Goal: Information Seeking & Learning: Learn about a topic

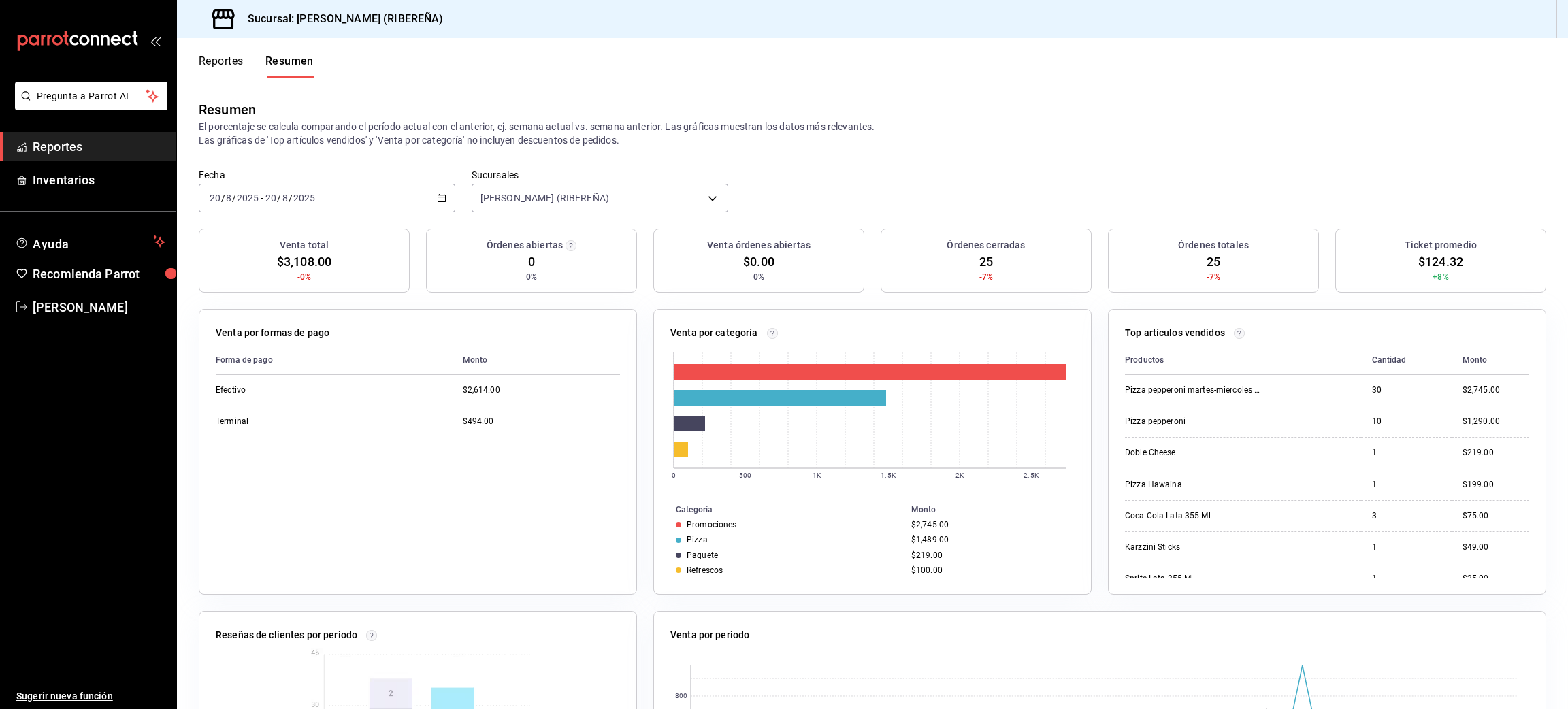
click at [210, 63] on button "Reportes" at bounding box center [222, 66] width 45 height 24
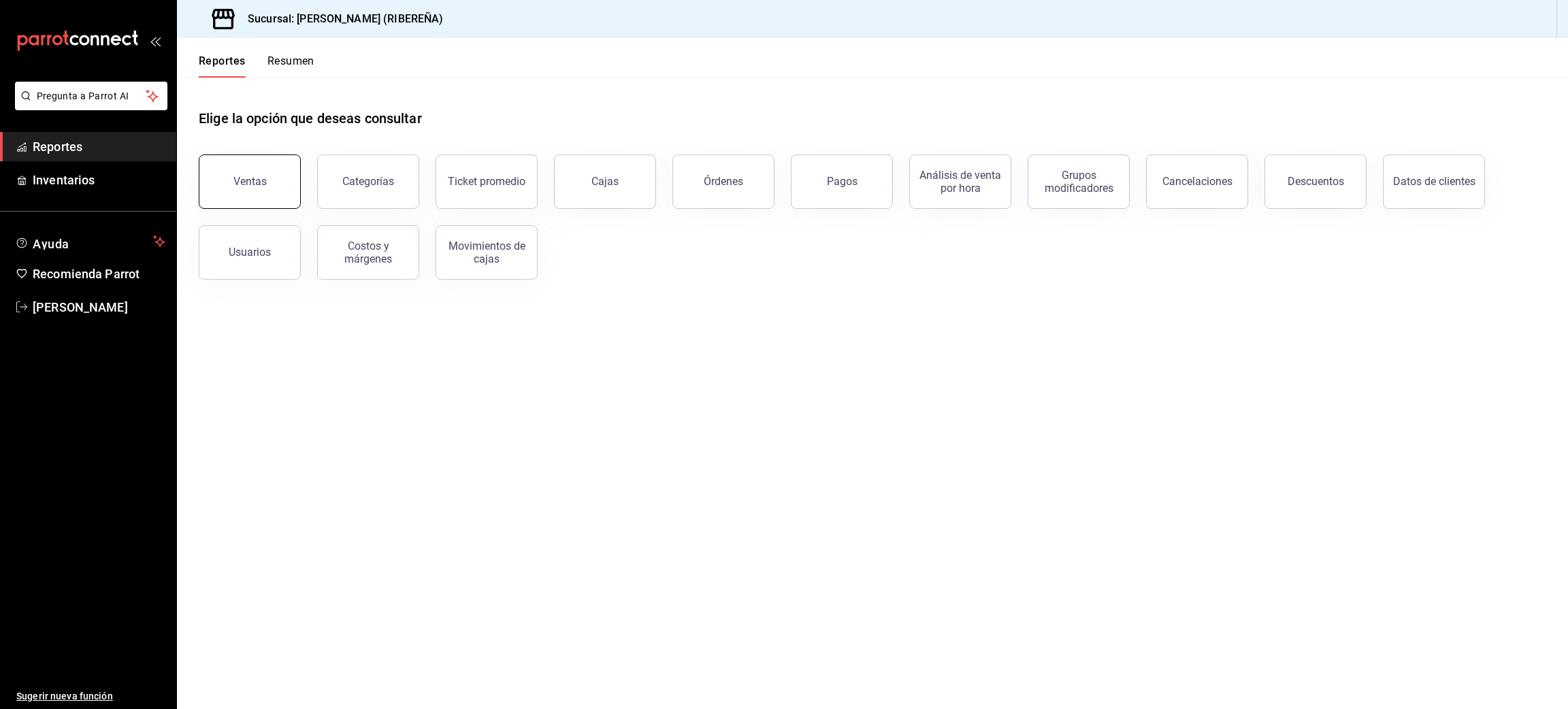
click at [266, 179] on button "Ventas" at bounding box center [250, 182] width 102 height 55
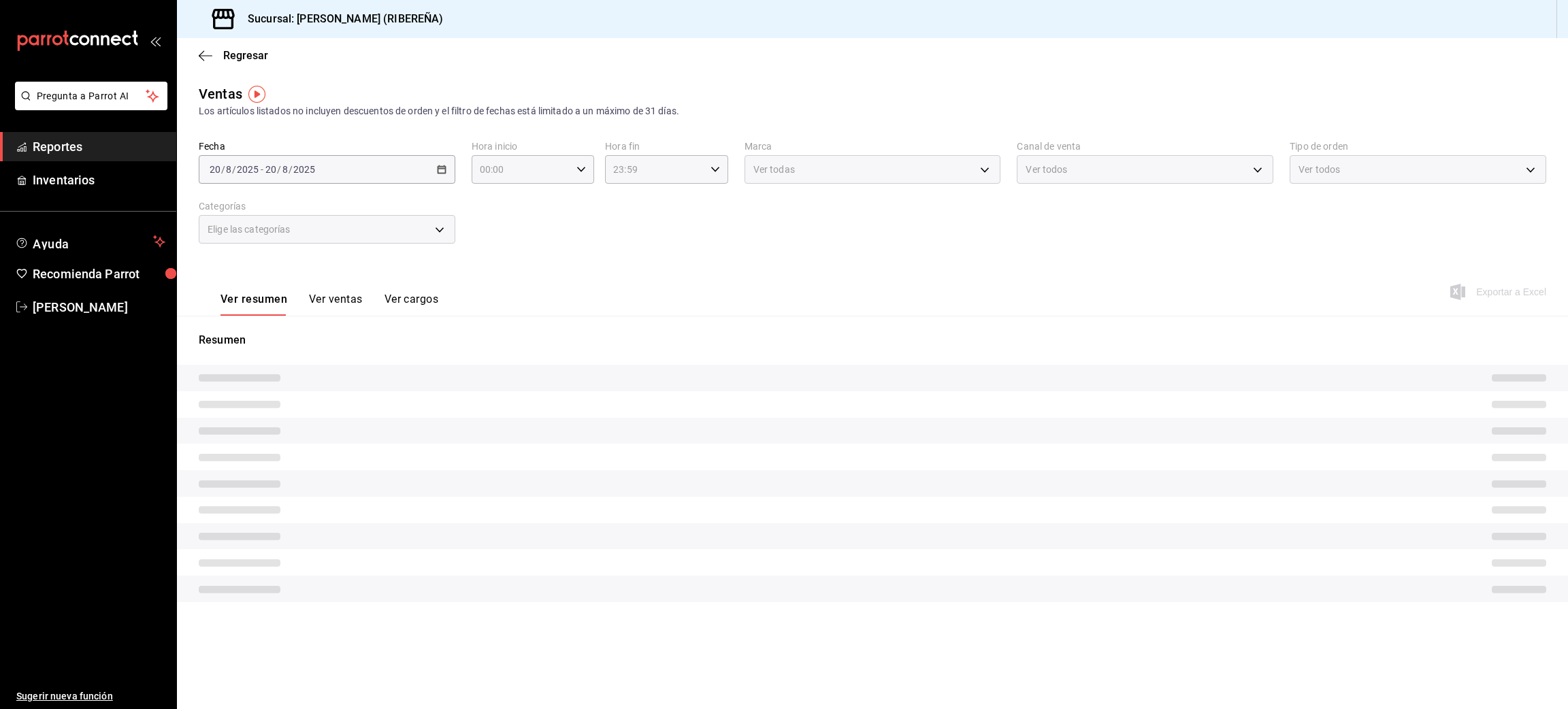
click at [332, 302] on button "Ver ventas" at bounding box center [336, 304] width 54 height 24
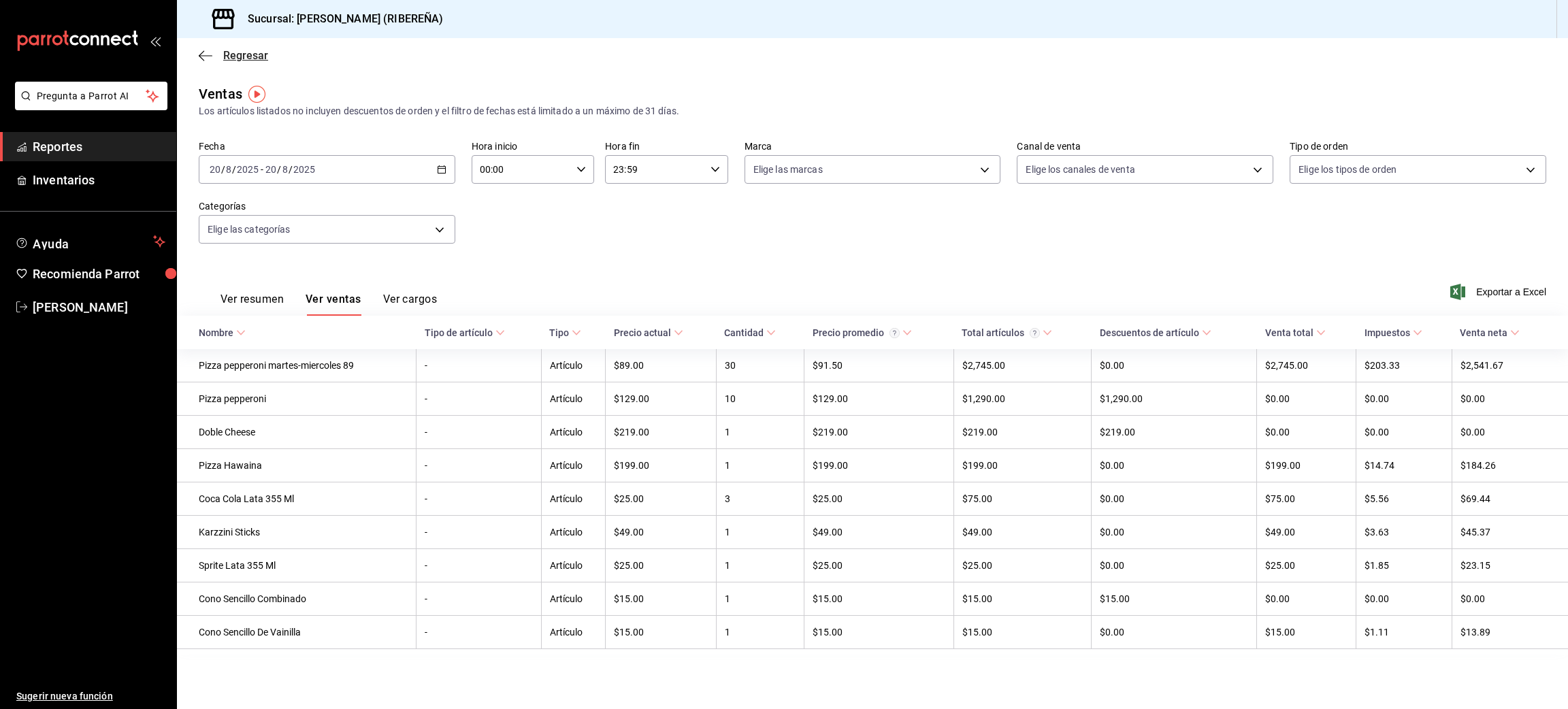
click at [202, 58] on icon "button" at bounding box center [202, 55] width 6 height 10
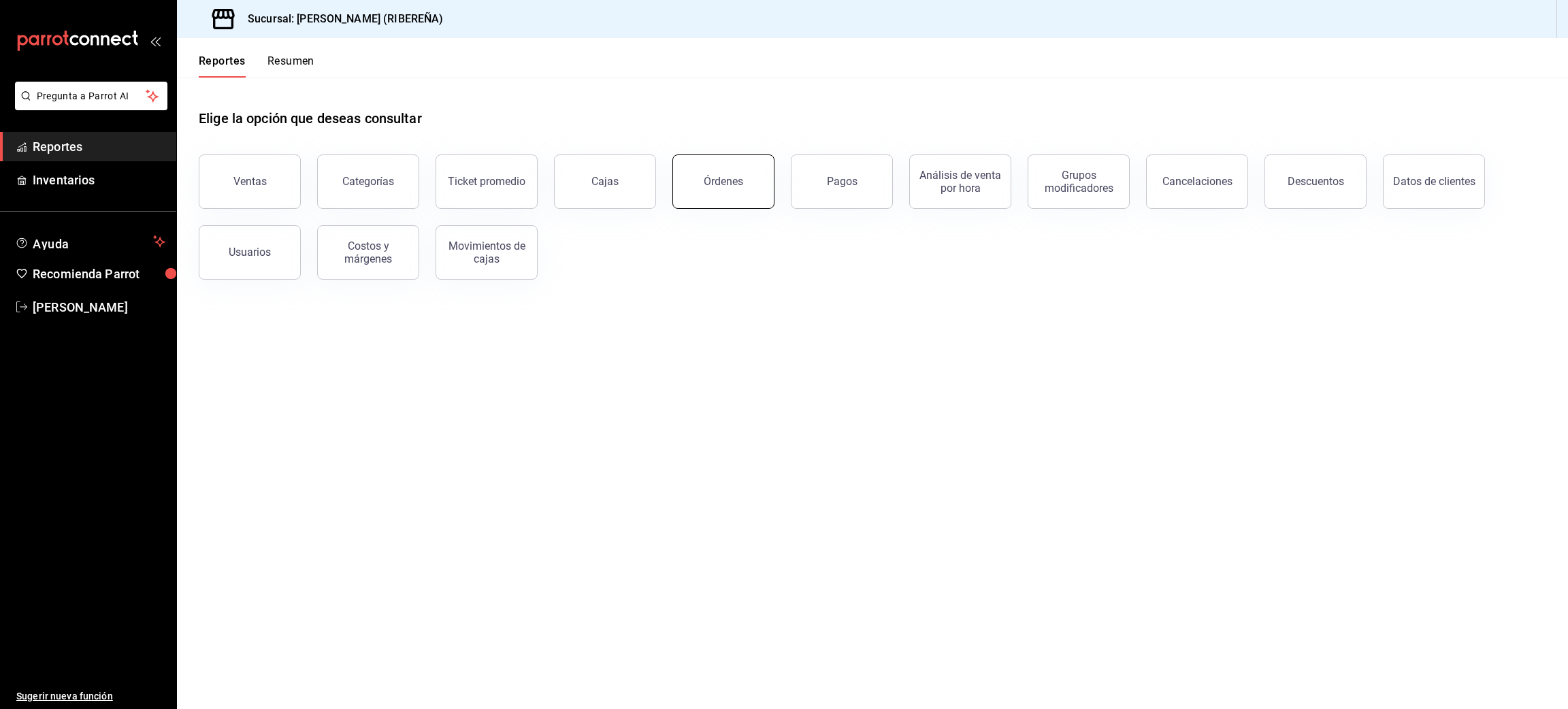
click at [738, 177] on div "Órdenes" at bounding box center [723, 181] width 40 height 13
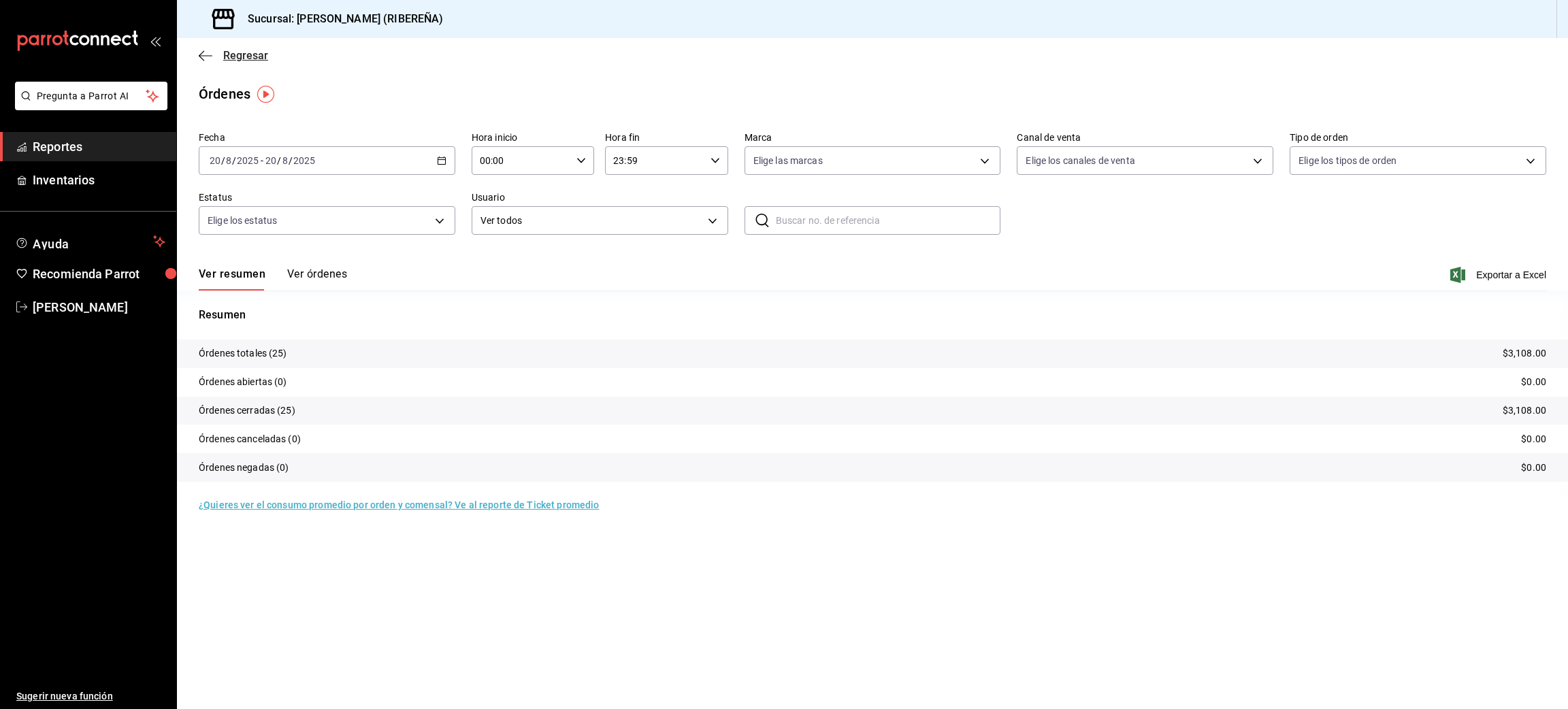
click at [202, 55] on icon "button" at bounding box center [206, 55] width 13 height 1
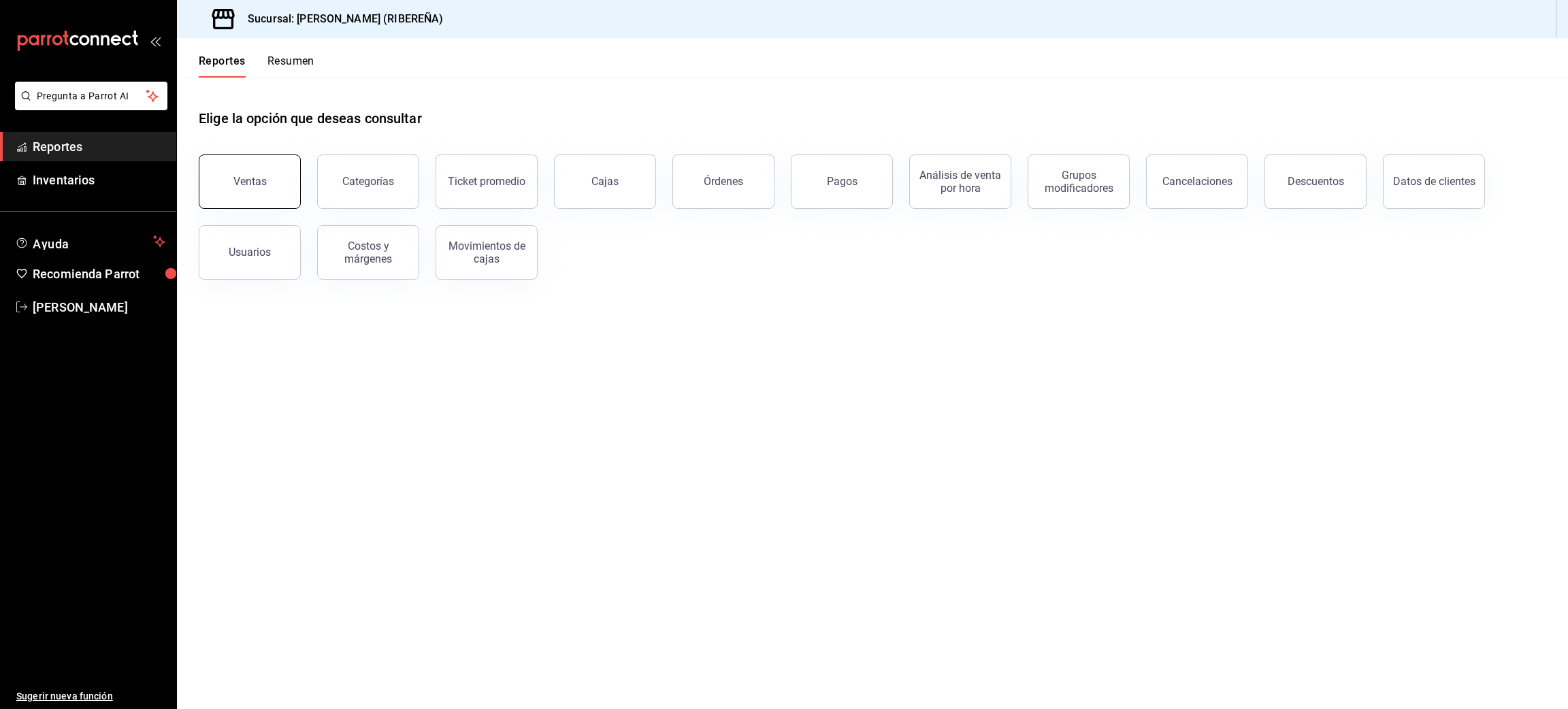
click at [260, 191] on button "Ventas" at bounding box center [250, 182] width 102 height 55
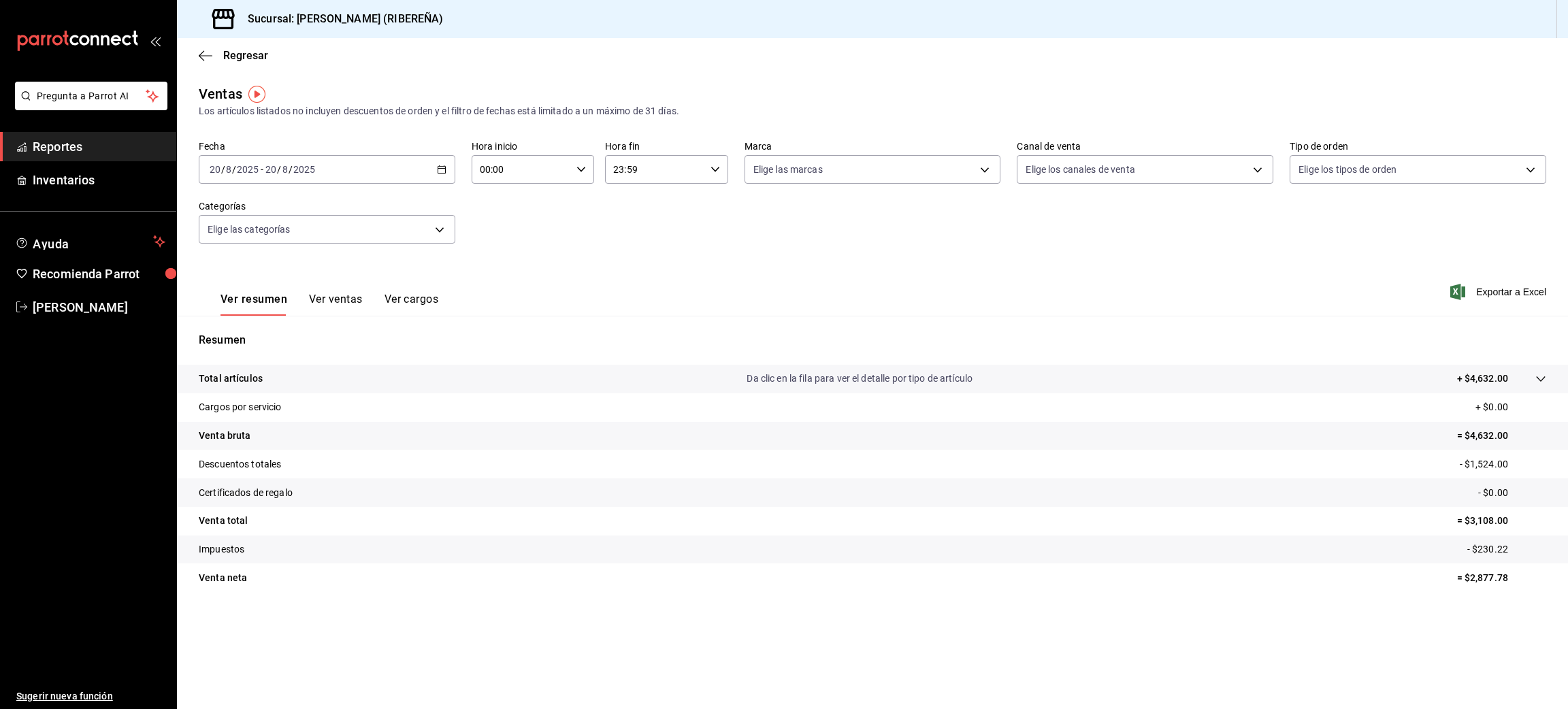
click at [339, 305] on button "Ver ventas" at bounding box center [336, 304] width 54 height 24
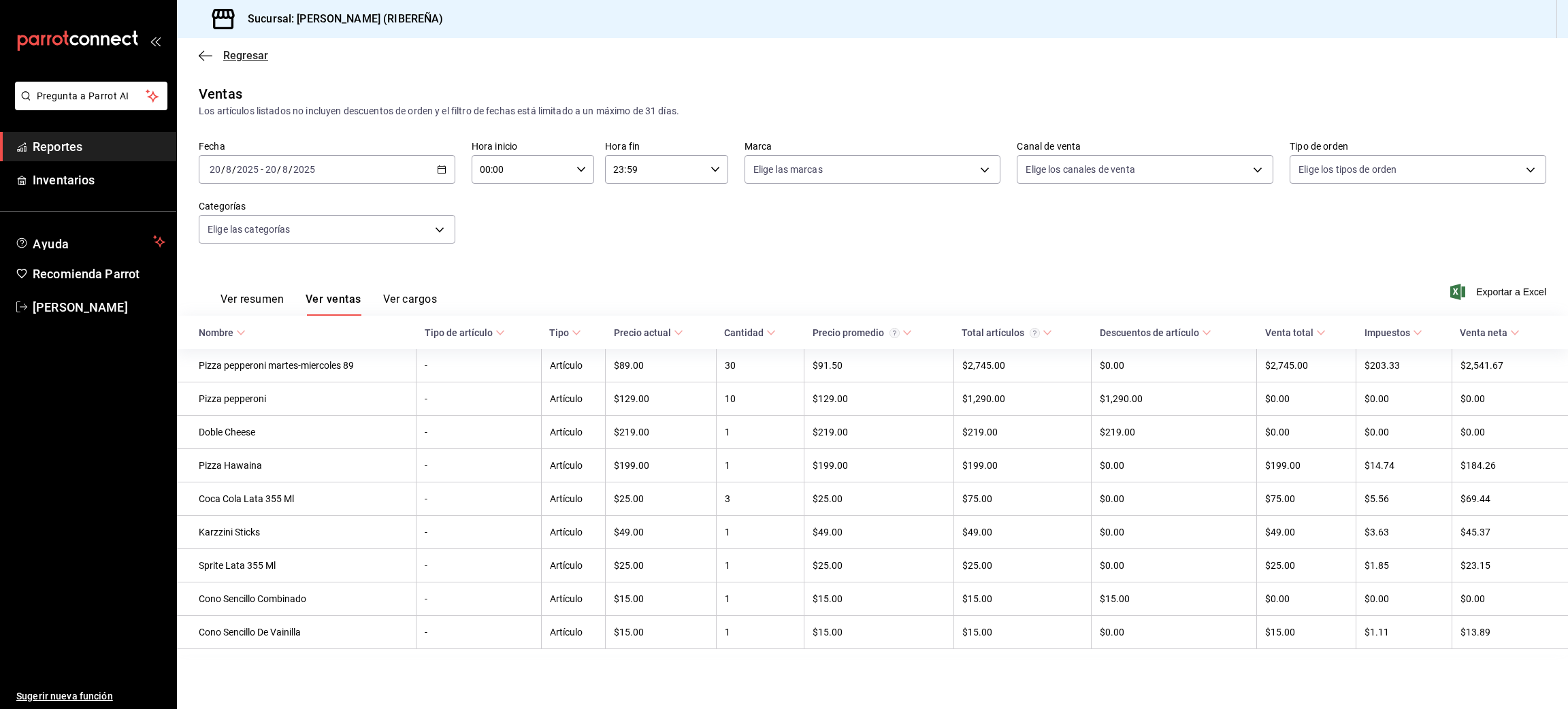
click at [204, 51] on icon "button" at bounding box center [206, 56] width 13 height 12
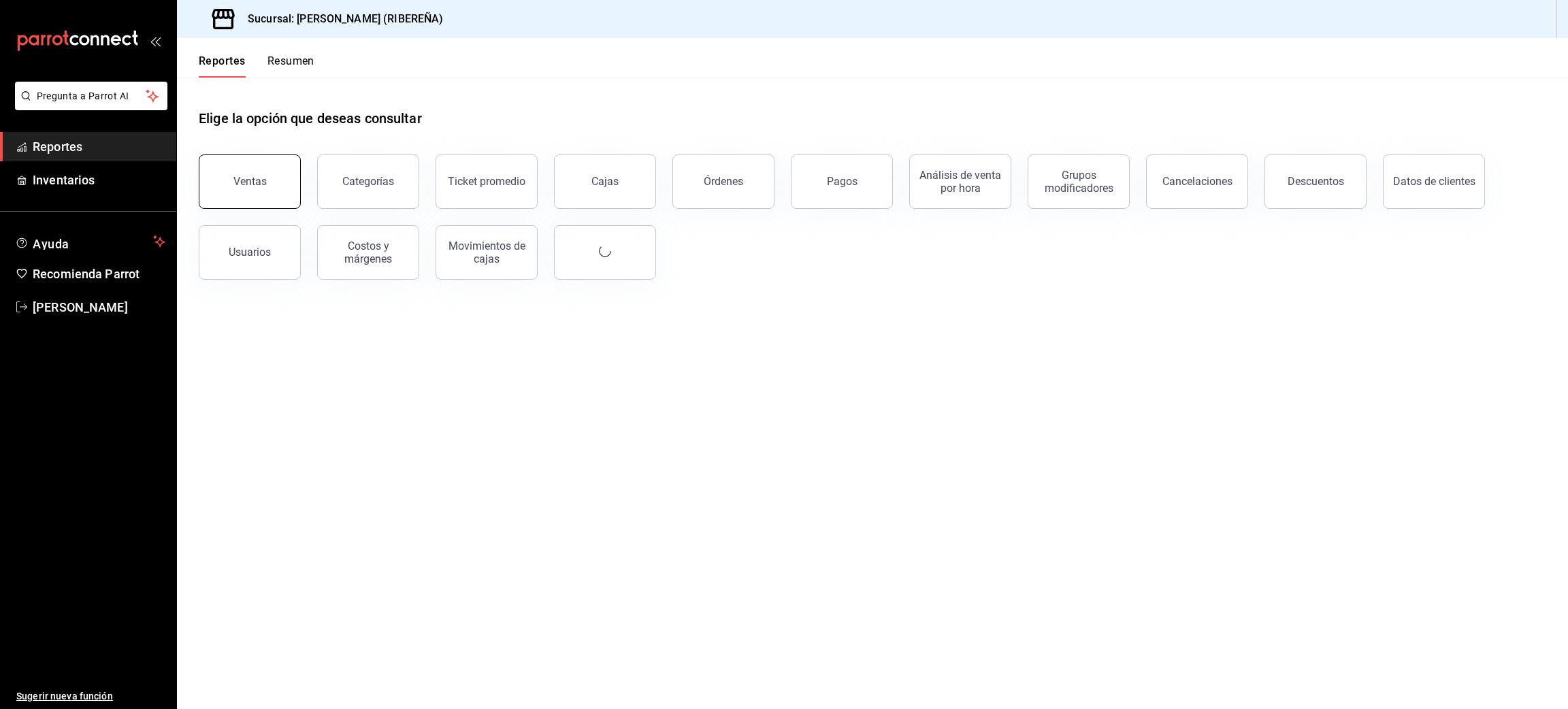
click at [258, 187] on div "Ventas" at bounding box center [250, 181] width 33 height 13
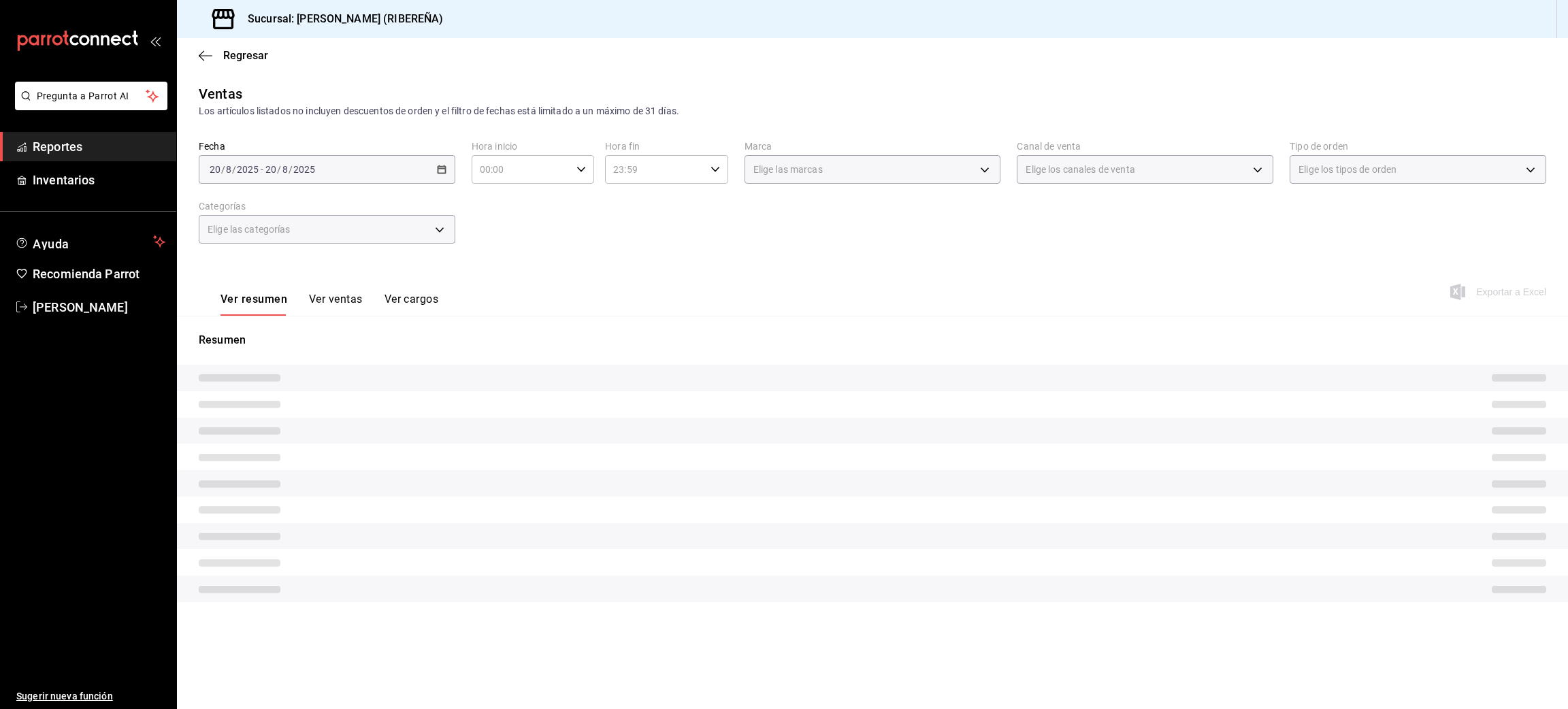
click at [340, 295] on button "Ver ventas" at bounding box center [336, 304] width 54 height 24
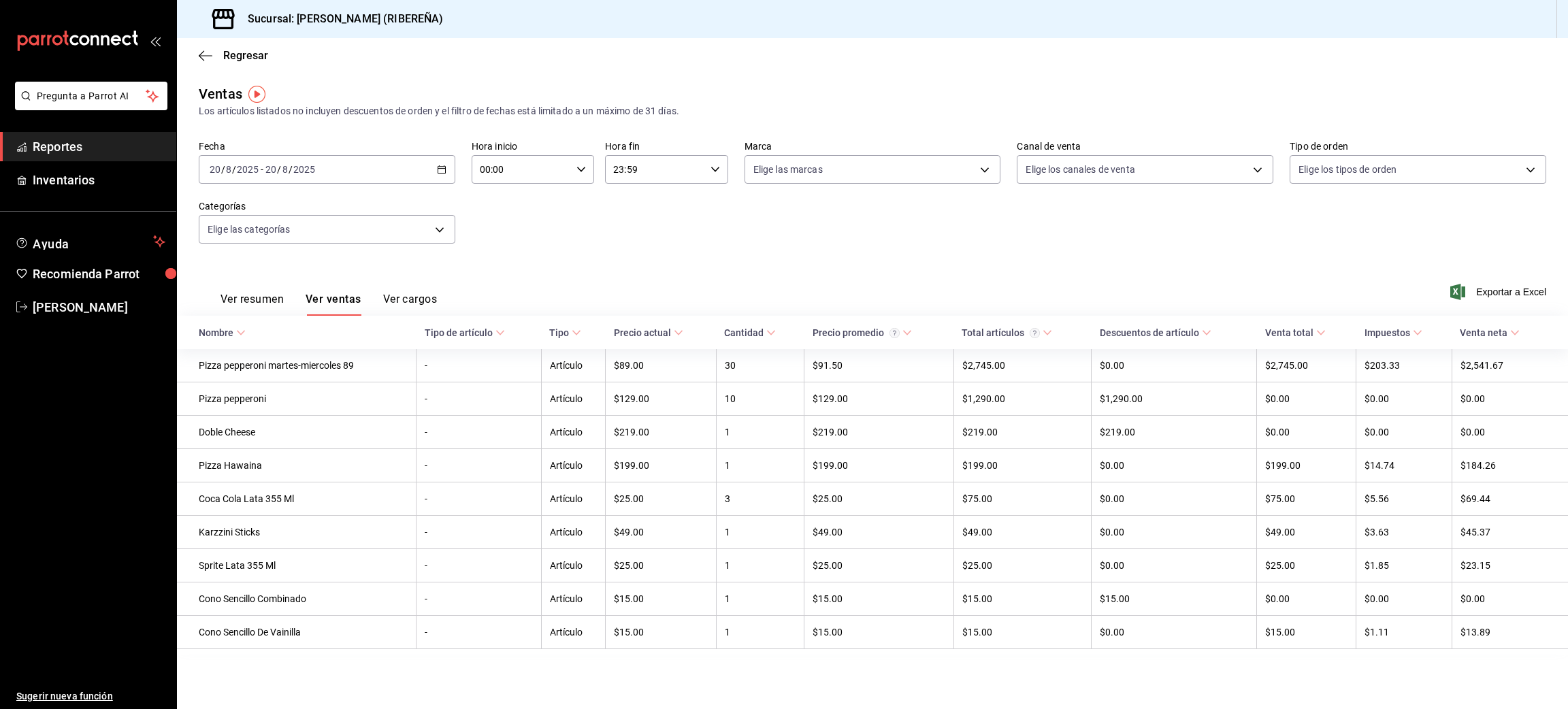
click at [1062, 239] on div "Fecha [DATE] [DATE] - [DATE] [DATE] Hora inicio 00:00 Hora inicio Hora fin 23:5…" at bounding box center [872, 200] width 1347 height 120
click at [202, 63] on div "Regresar" at bounding box center [872, 55] width 1391 height 35
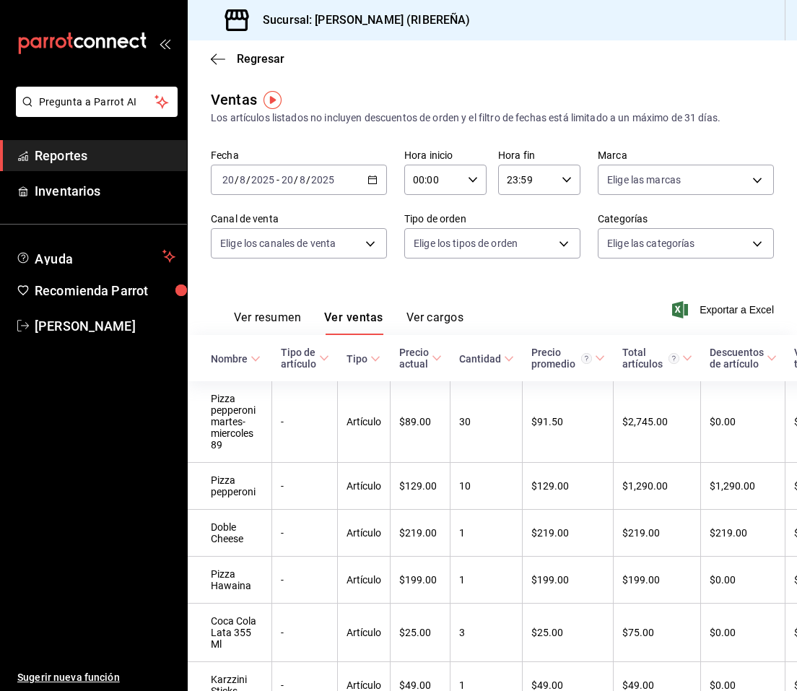
click at [246, 315] on button "Ver resumen" at bounding box center [267, 322] width 67 height 25
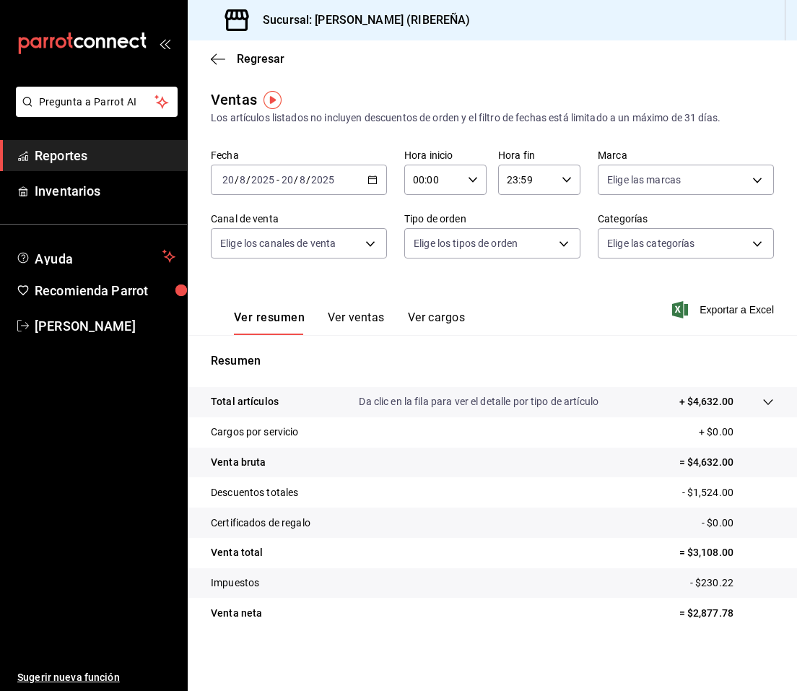
click at [380, 293] on div "Ver resumen Ver ventas Ver cargos" at bounding box center [338, 314] width 254 height 42
click at [213, 58] on icon "button" at bounding box center [218, 58] width 14 height 1
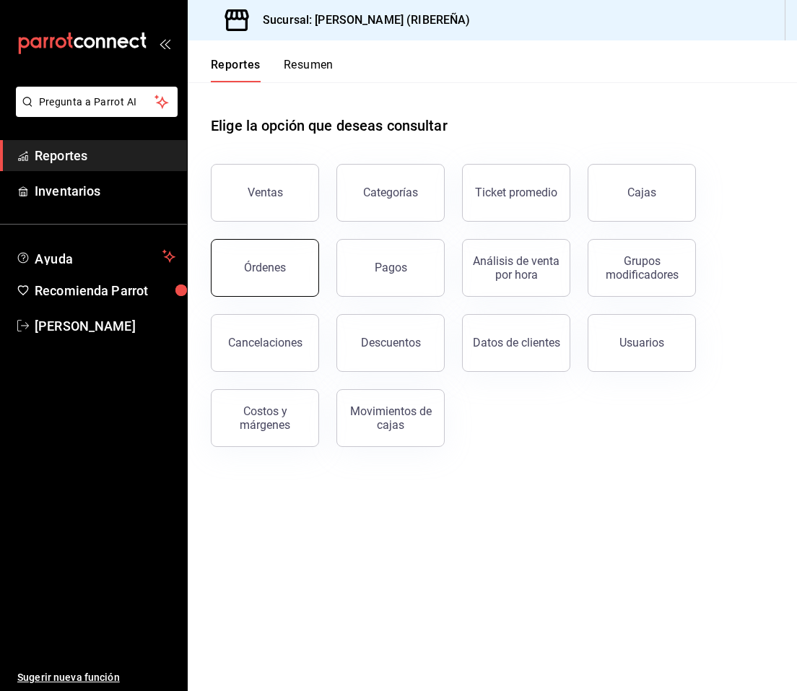
click at [269, 271] on div "Órdenes" at bounding box center [265, 267] width 42 height 14
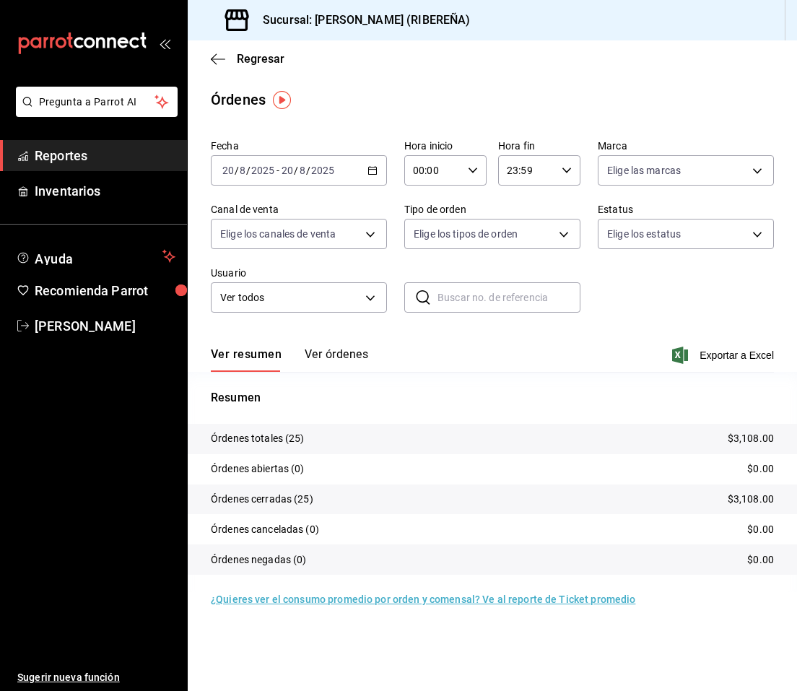
click at [743, 365] on div "Ver resumen Ver órdenes Exportar a Excel" at bounding box center [492, 351] width 563 height 42
click at [756, 353] on span "Exportar a Excel" at bounding box center [724, 354] width 99 height 17
click at [448, 93] on div "Órdenes" at bounding box center [492, 100] width 609 height 22
click at [213, 58] on icon "button" at bounding box center [218, 58] width 14 height 1
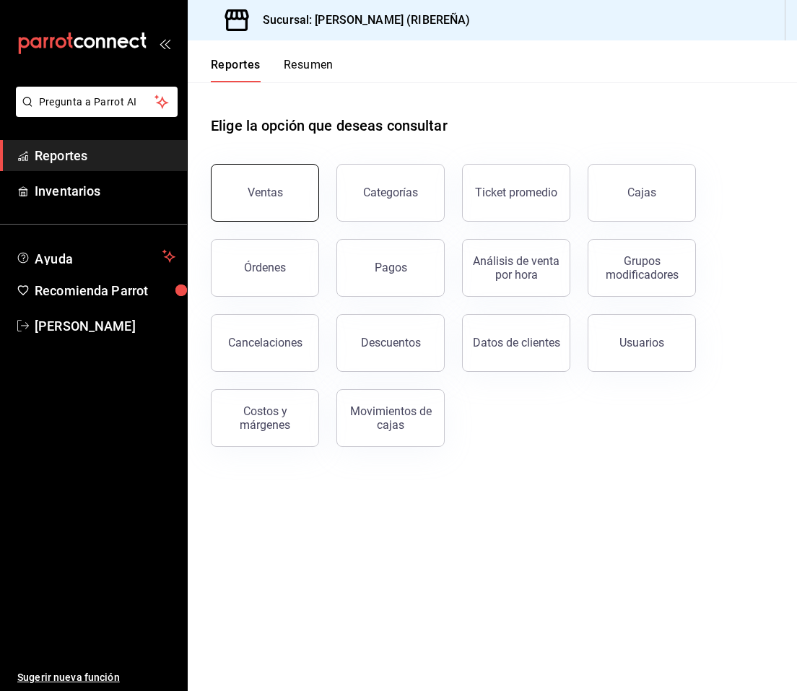
click at [271, 202] on button "Ventas" at bounding box center [265, 193] width 108 height 58
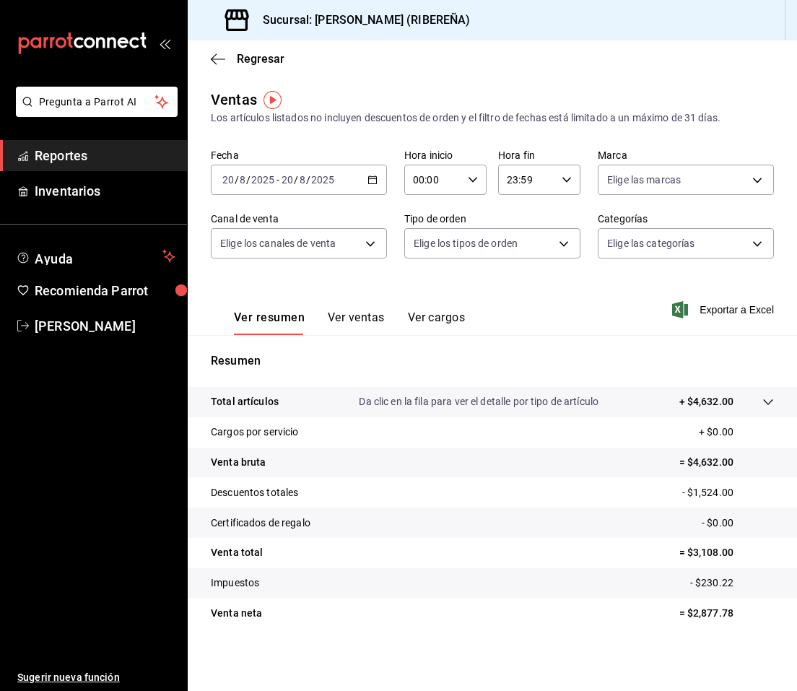
click at [366, 320] on button "Ver ventas" at bounding box center [356, 322] width 57 height 25
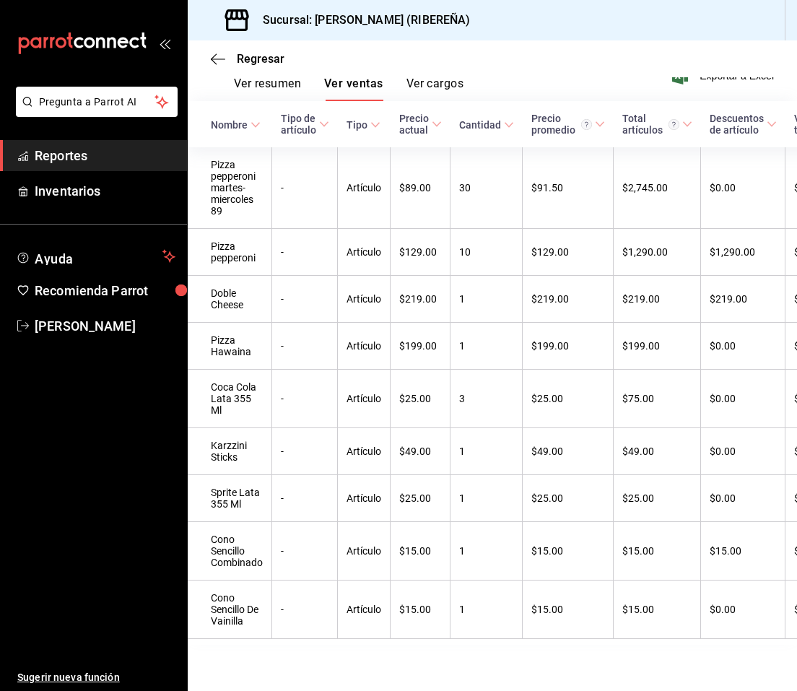
scroll to position [266, 0]
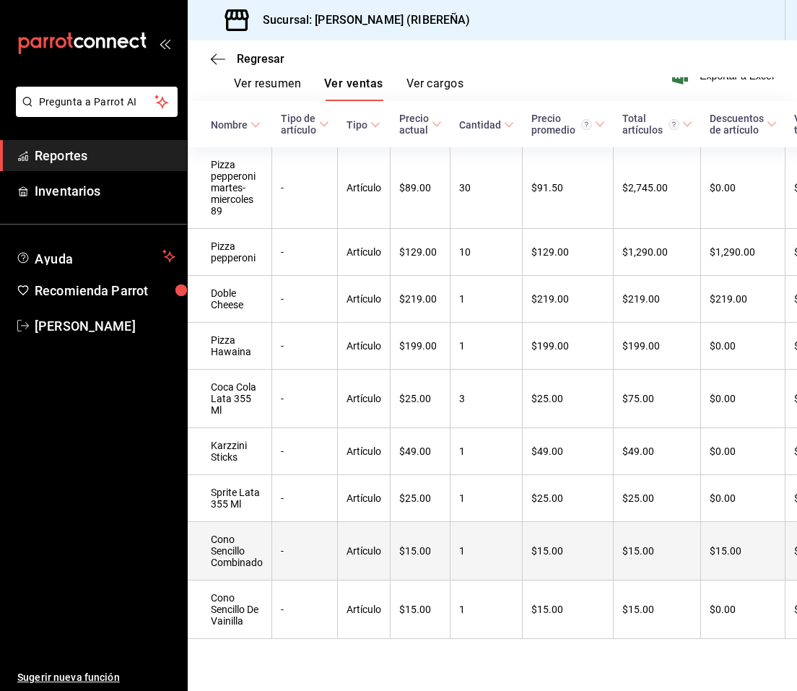
click at [538, 522] on td "$15.00" at bounding box center [567, 551] width 91 height 58
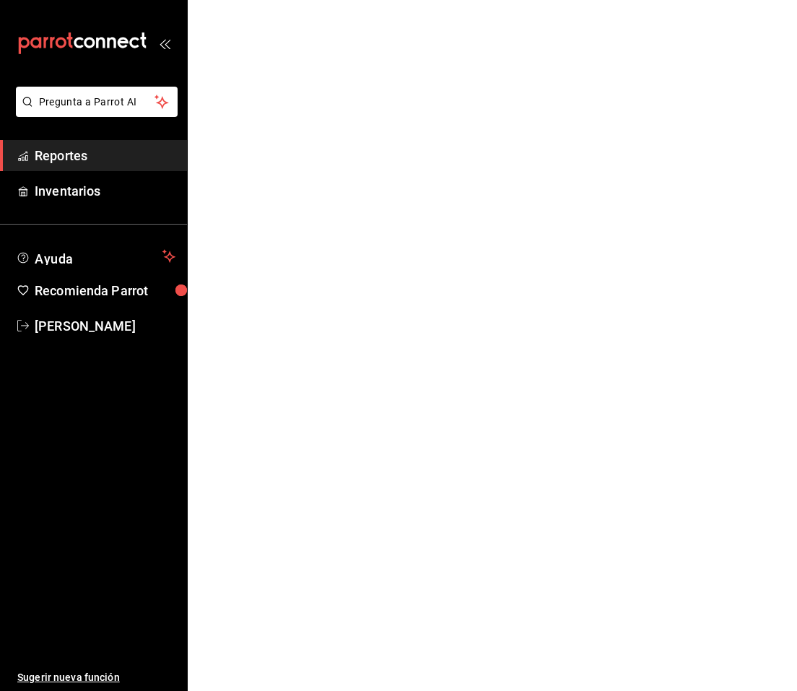
click at [538, 0] on html "Pregunta a Parrot AI Reportes Inventarios Ayuda Recomienda Parrot [PERSON_NAME]…" at bounding box center [398, 0] width 797 height 0
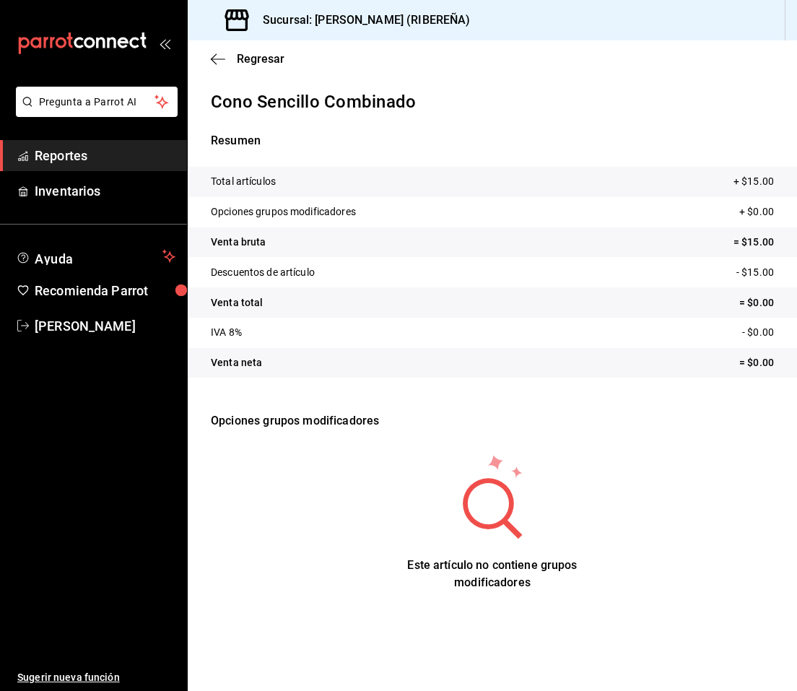
click at [217, 58] on icon "button" at bounding box center [218, 58] width 14 height 1
click at [217, 64] on icon "button" at bounding box center [218, 59] width 14 height 13
click at [214, 58] on icon "button" at bounding box center [218, 58] width 14 height 1
click at [217, 58] on icon "button" at bounding box center [218, 58] width 14 height 1
click at [215, 55] on icon "button" at bounding box center [218, 59] width 14 height 13
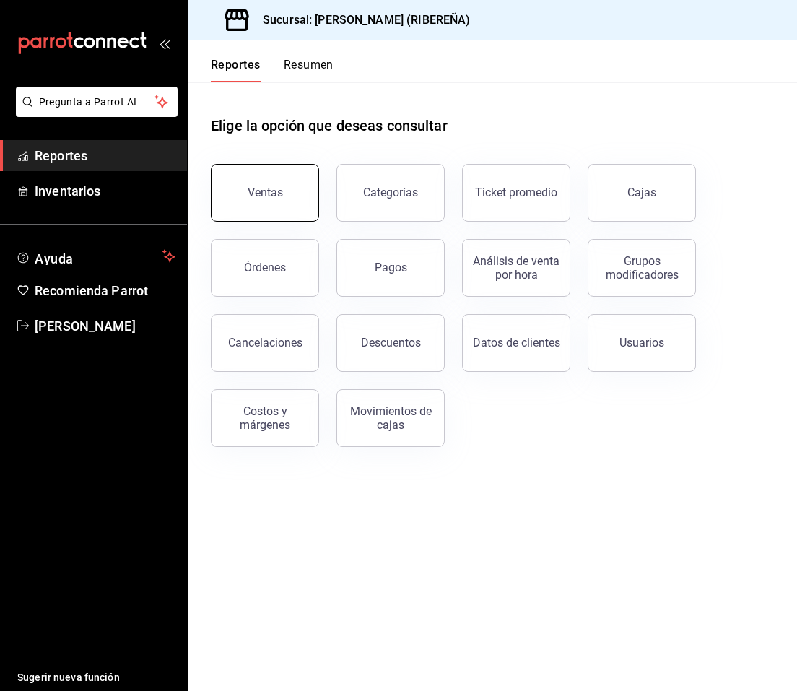
click at [274, 205] on button "Ventas" at bounding box center [265, 193] width 108 height 58
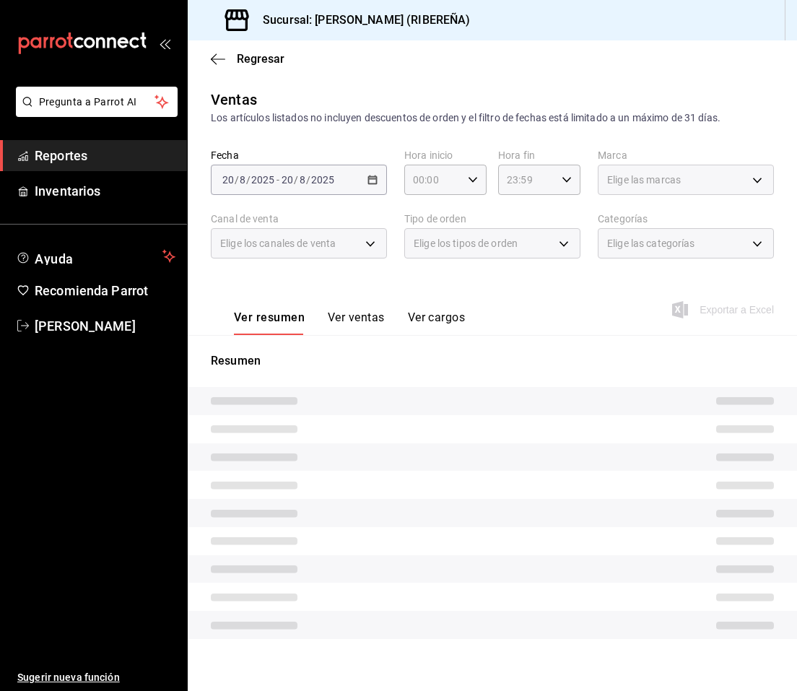
click at [359, 324] on button "Ver ventas" at bounding box center [356, 322] width 57 height 25
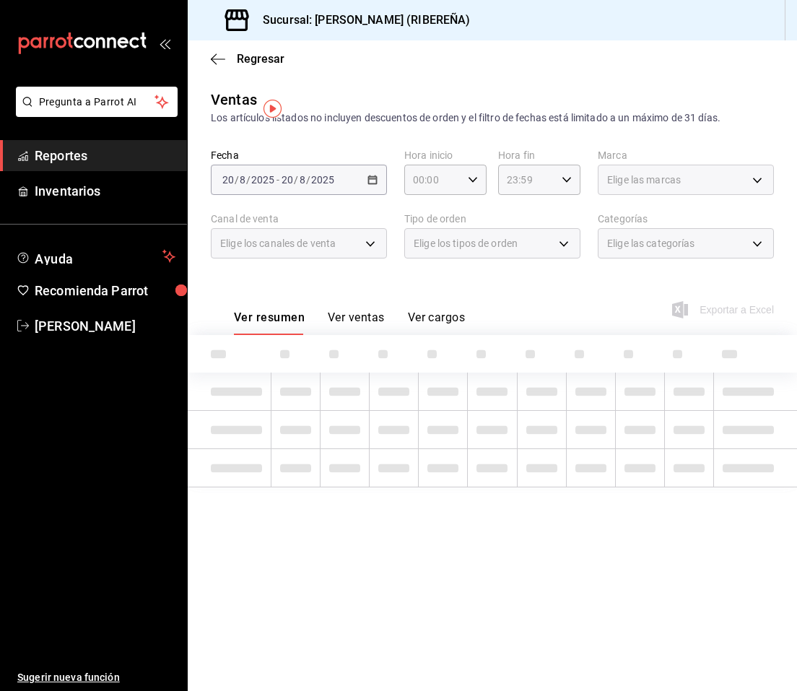
click at [371, 312] on button "Ver ventas" at bounding box center [356, 322] width 57 height 25
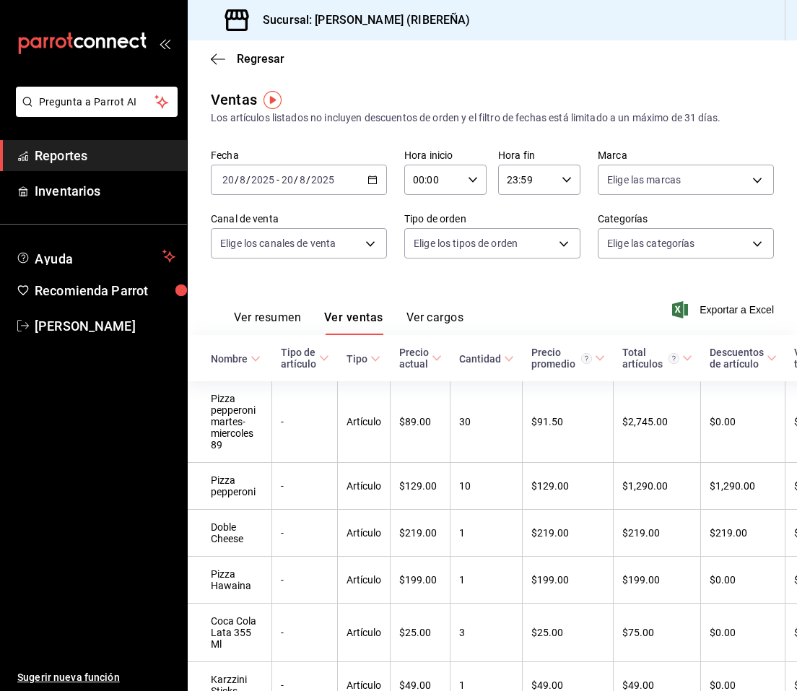
click at [279, 319] on button "Ver resumen" at bounding box center [267, 322] width 67 height 25
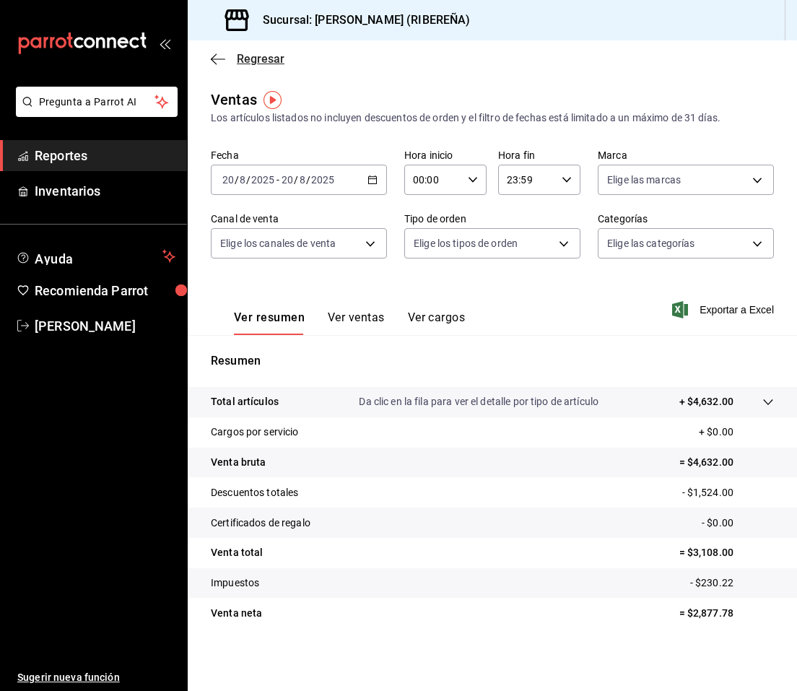
click at [214, 58] on icon "button" at bounding box center [218, 58] width 14 height 1
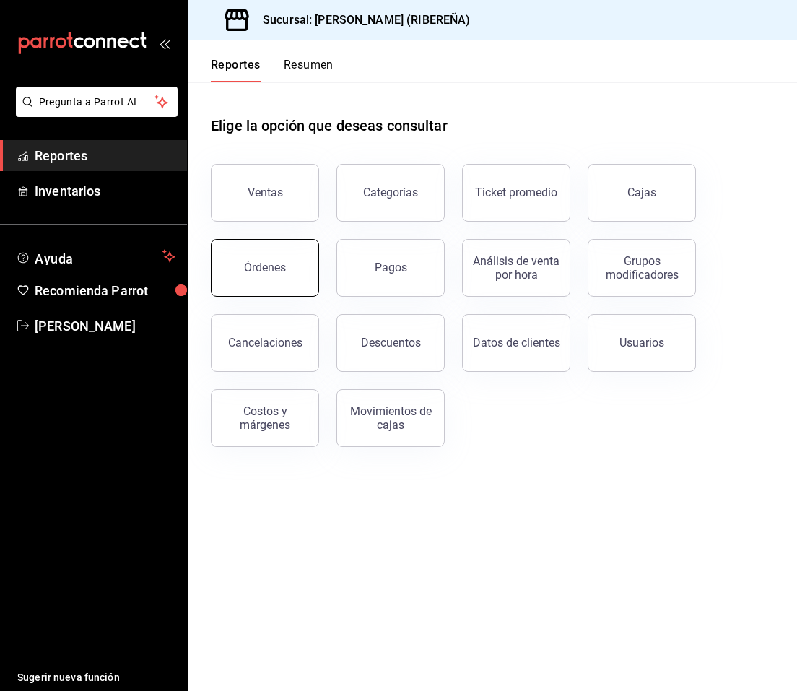
click at [276, 280] on button "Órdenes" at bounding box center [265, 268] width 108 height 58
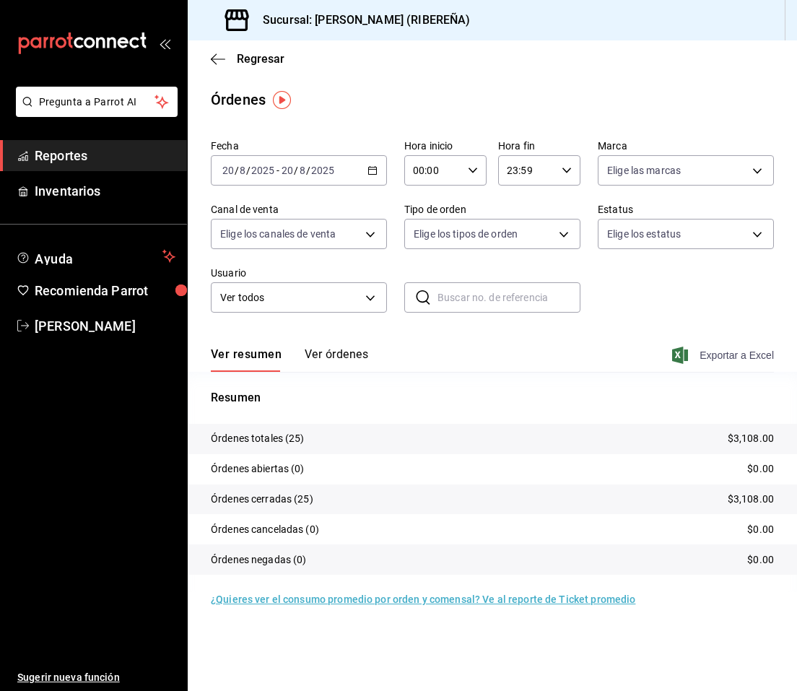
click at [716, 356] on span "Exportar a Excel" at bounding box center [724, 354] width 99 height 17
click at [214, 63] on icon "button" at bounding box center [218, 59] width 14 height 13
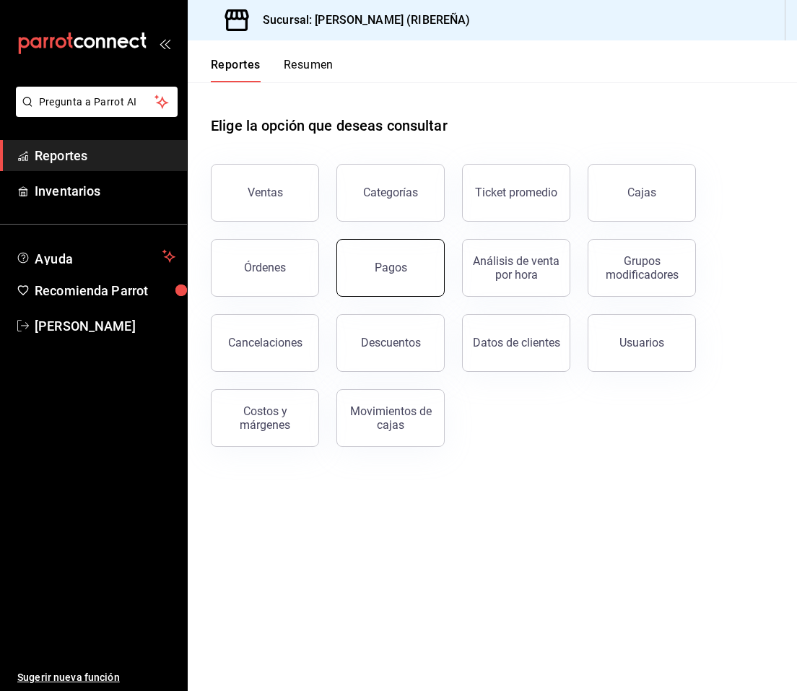
click at [393, 279] on button "Pagos" at bounding box center [390, 268] width 108 height 58
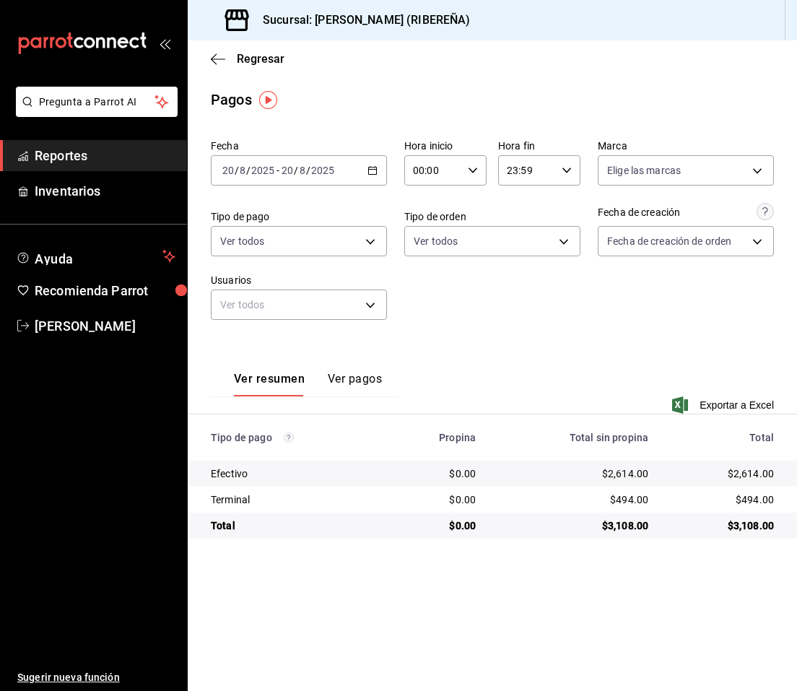
click at [551, 344] on div "Ver resumen Ver pagos Exportar a Excel" at bounding box center [492, 384] width 609 height 94
click at [214, 58] on icon "button" at bounding box center [218, 58] width 14 height 1
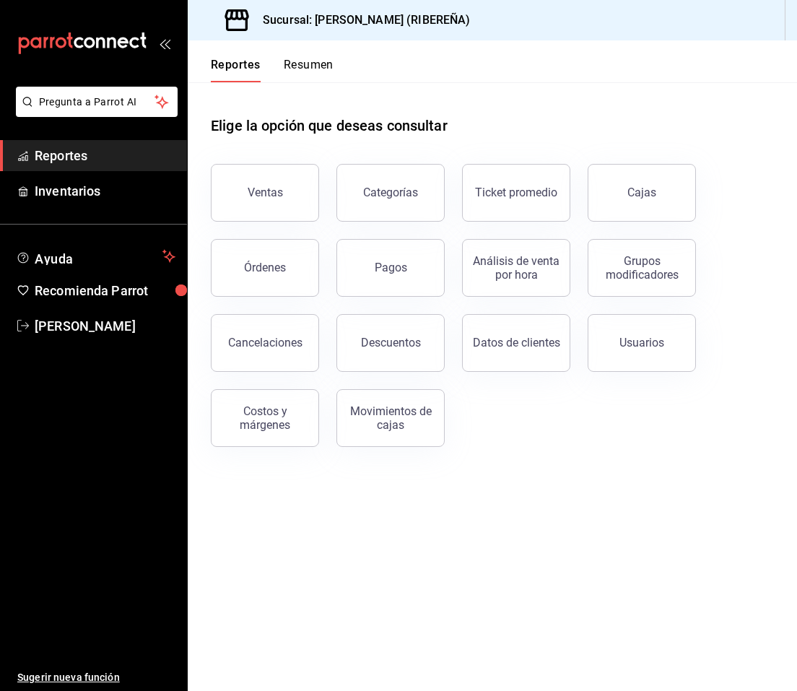
click at [376, 362] on button "Descuentos" at bounding box center [390, 343] width 108 height 58
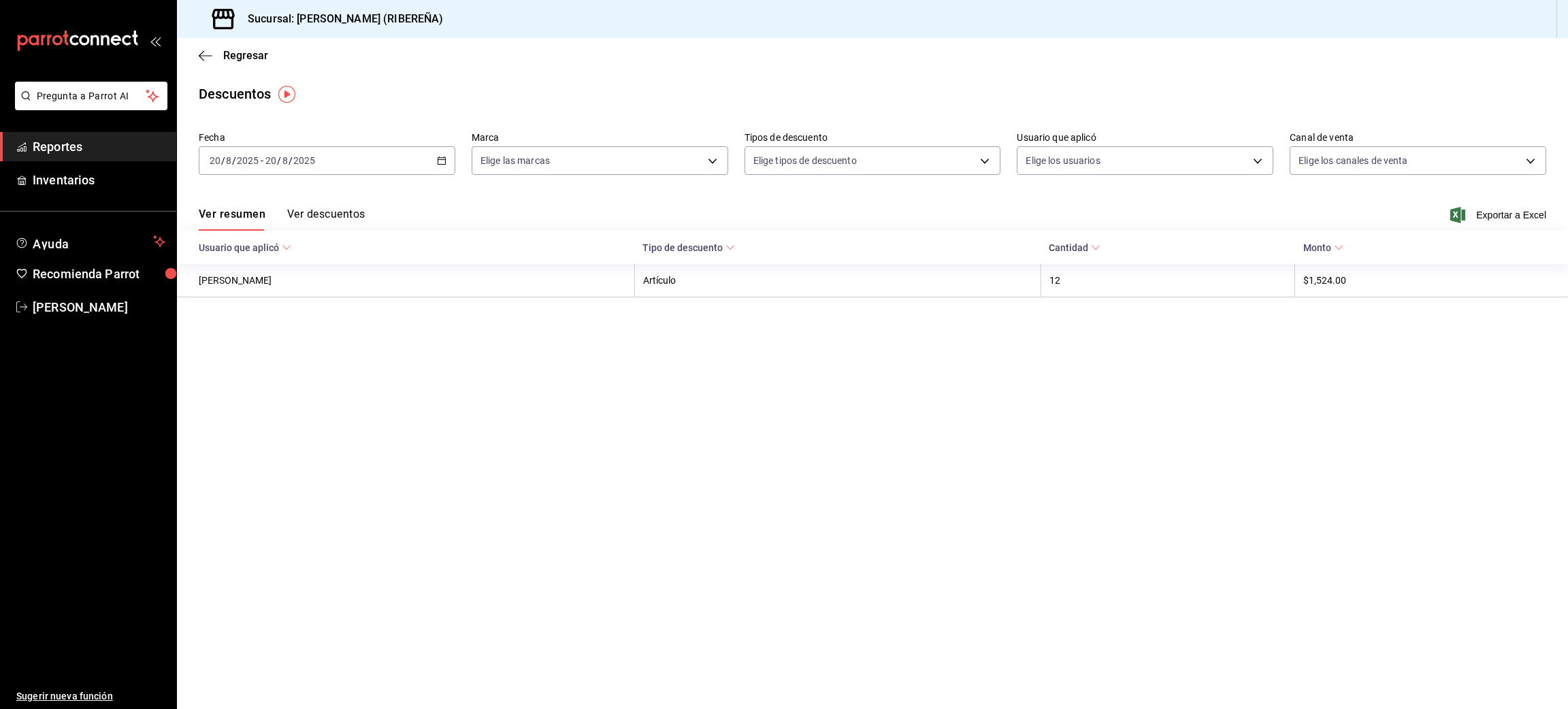
click at [346, 207] on button "Ver descuentos" at bounding box center [326, 219] width 77 height 24
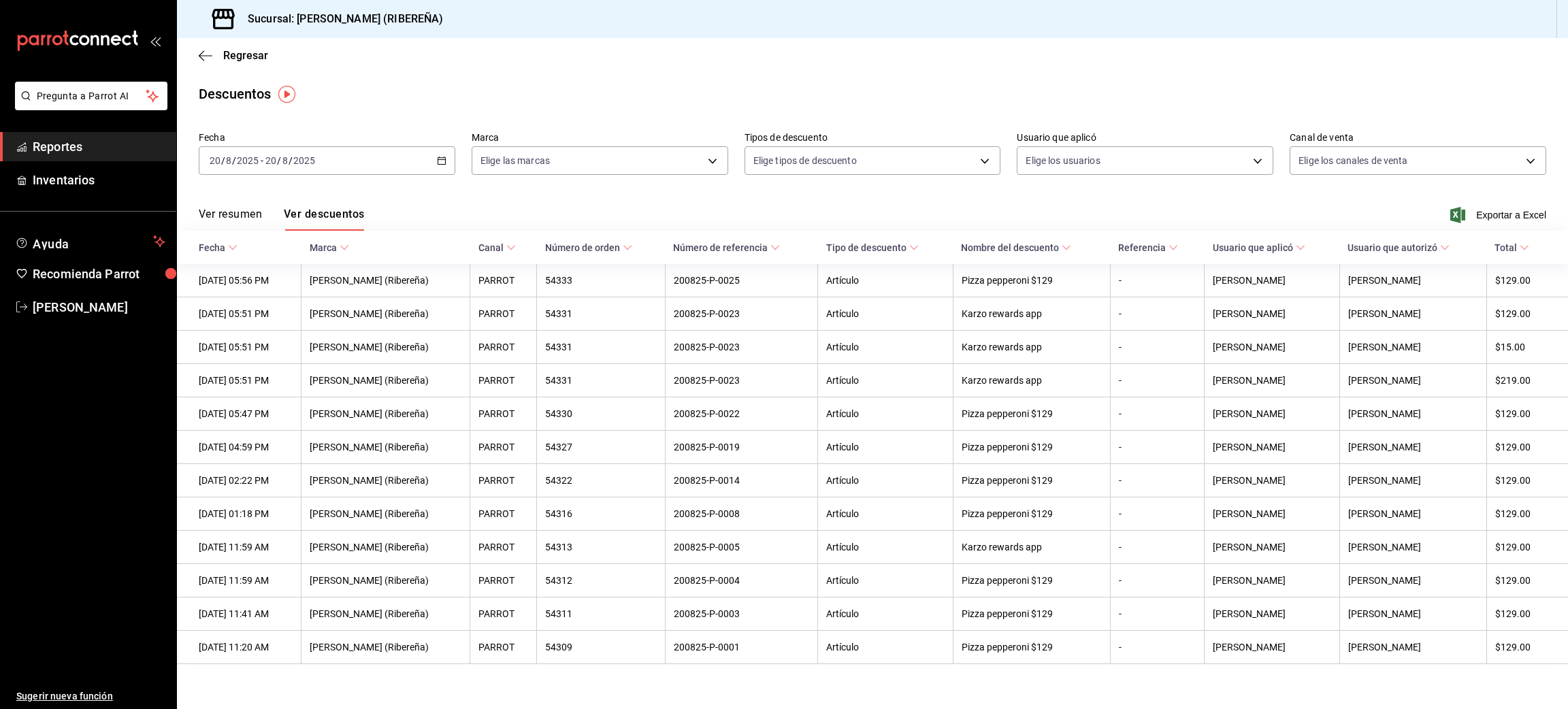
click at [479, 63] on div "Regresar" at bounding box center [872, 55] width 1391 height 35
click at [199, 58] on icon "button" at bounding box center [206, 56] width 13 height 12
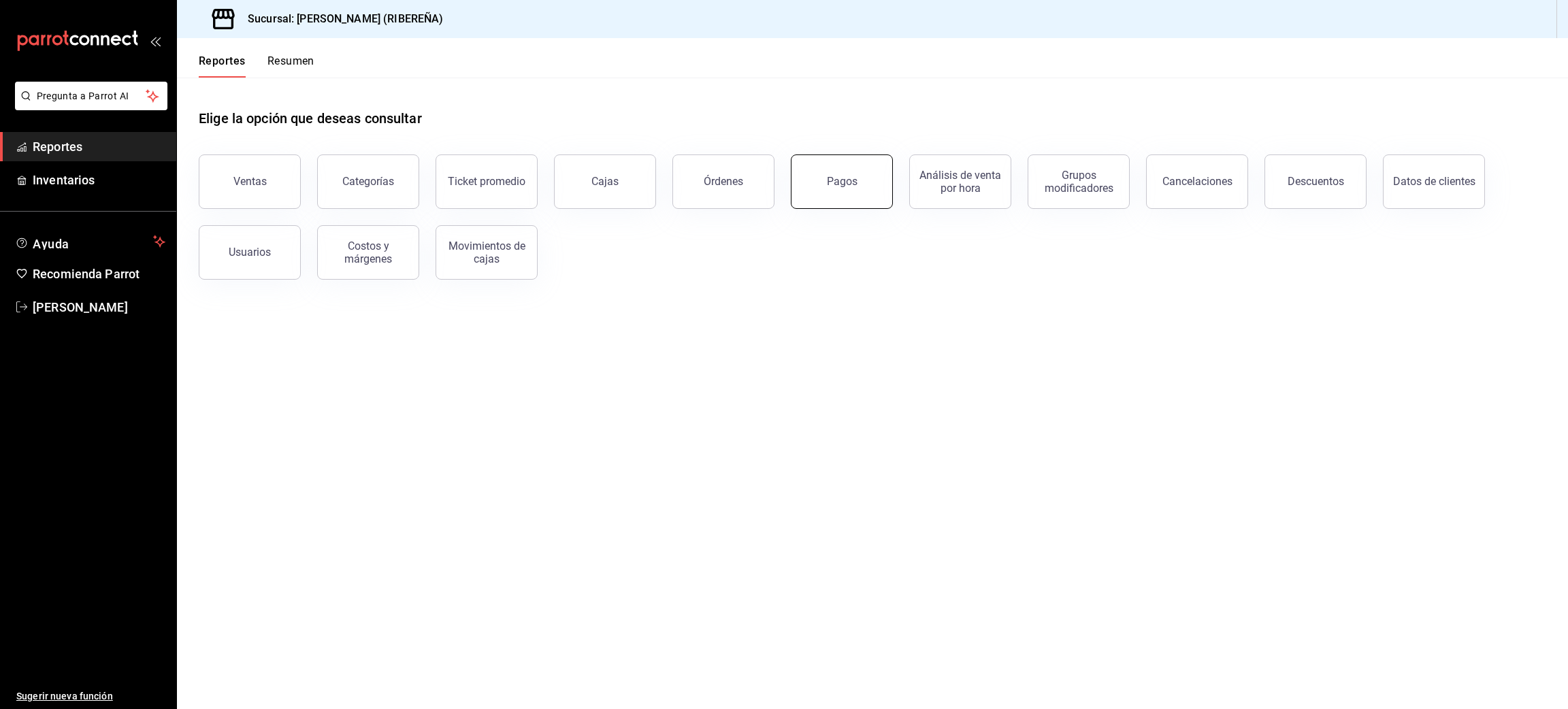
click at [827, 190] on button "Pagos" at bounding box center [842, 182] width 102 height 55
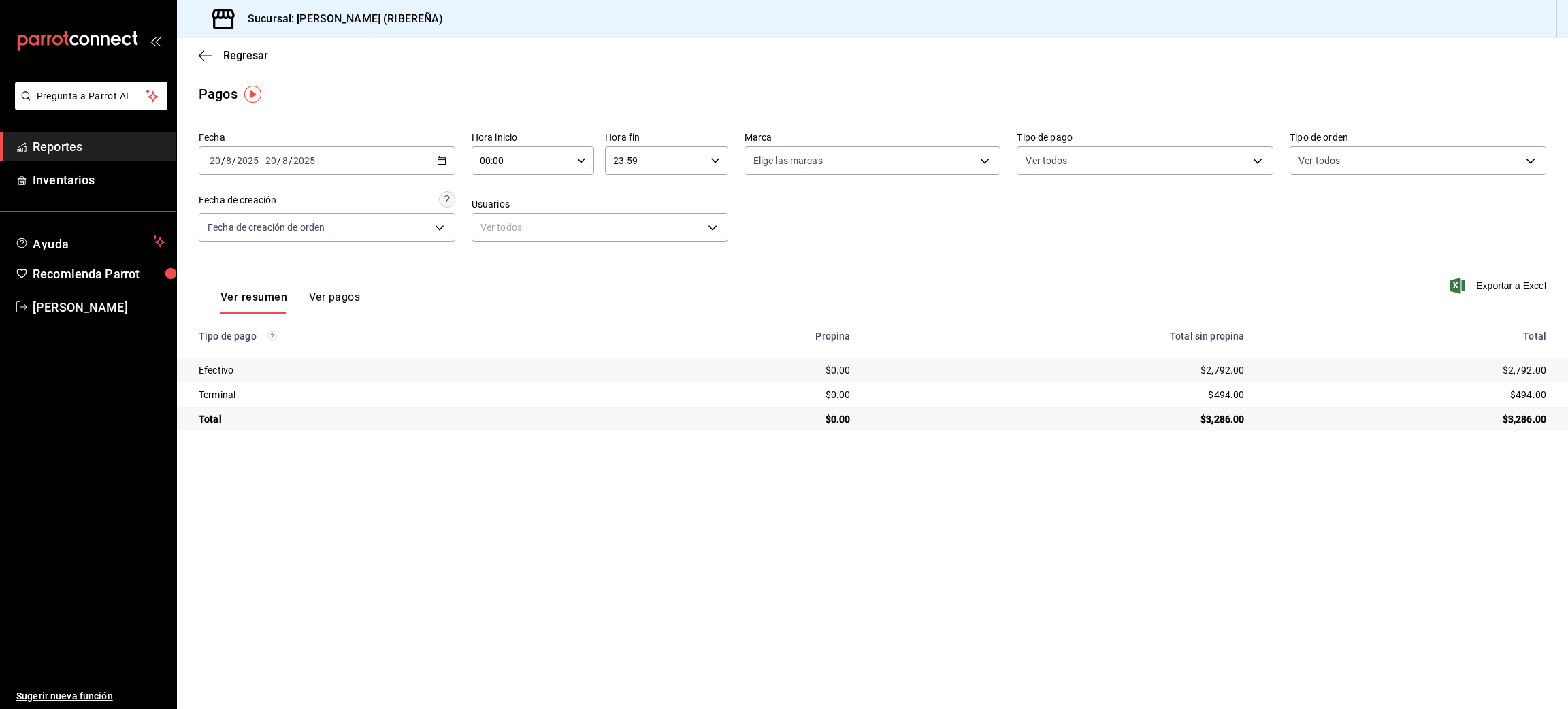
click at [484, 265] on div "Ver resumen Ver pagos Exportar a Excel" at bounding box center [872, 293] width 1391 height 72
click at [206, 55] on icon "button" at bounding box center [206, 56] width 13 height 12
